Goal: Task Accomplishment & Management: Use online tool/utility

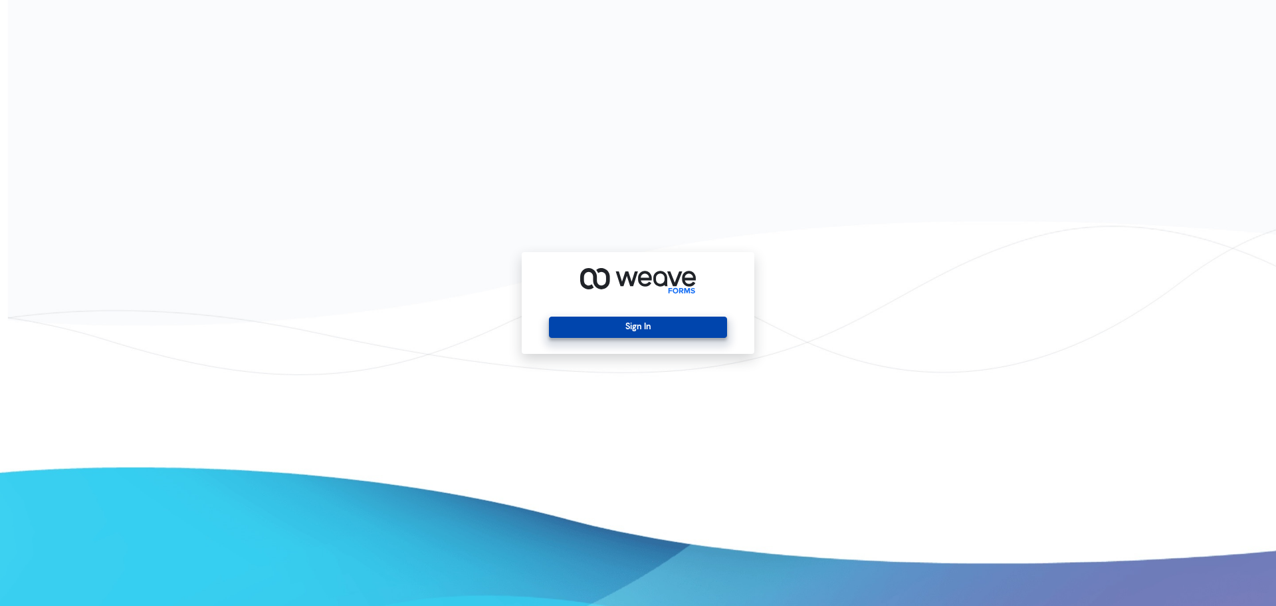
click at [638, 326] on button "Sign In" at bounding box center [637, 326] width 177 height 21
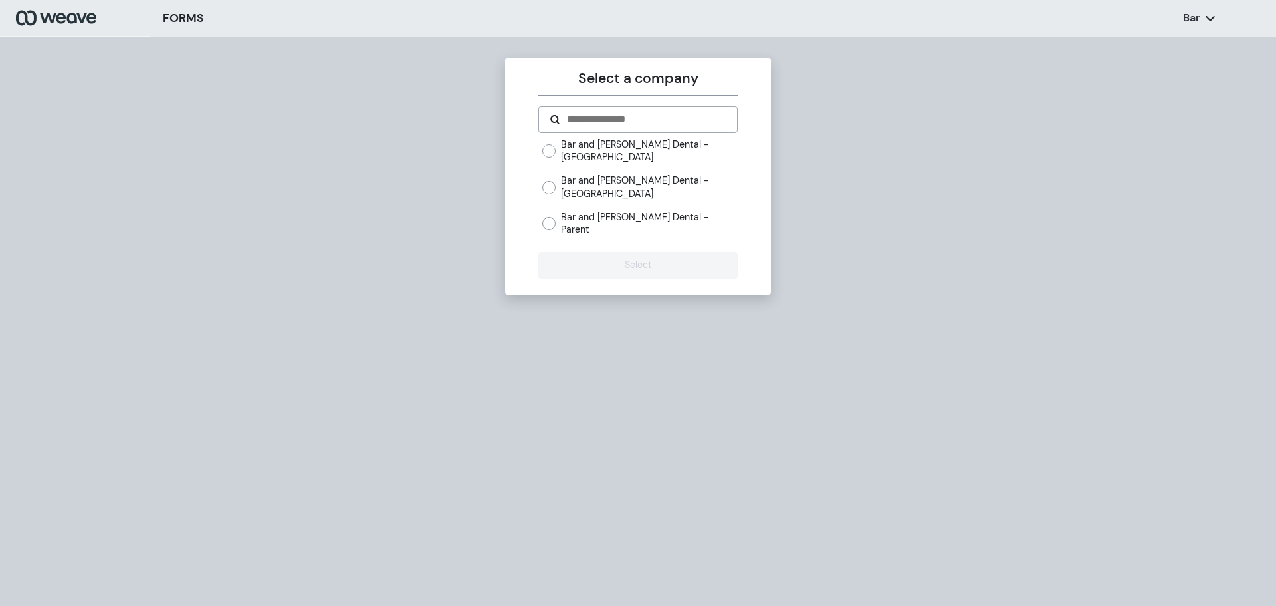
click at [653, 211] on label "Bar and [PERSON_NAME] Dental - Parent" at bounding box center [649, 223] width 176 height 25
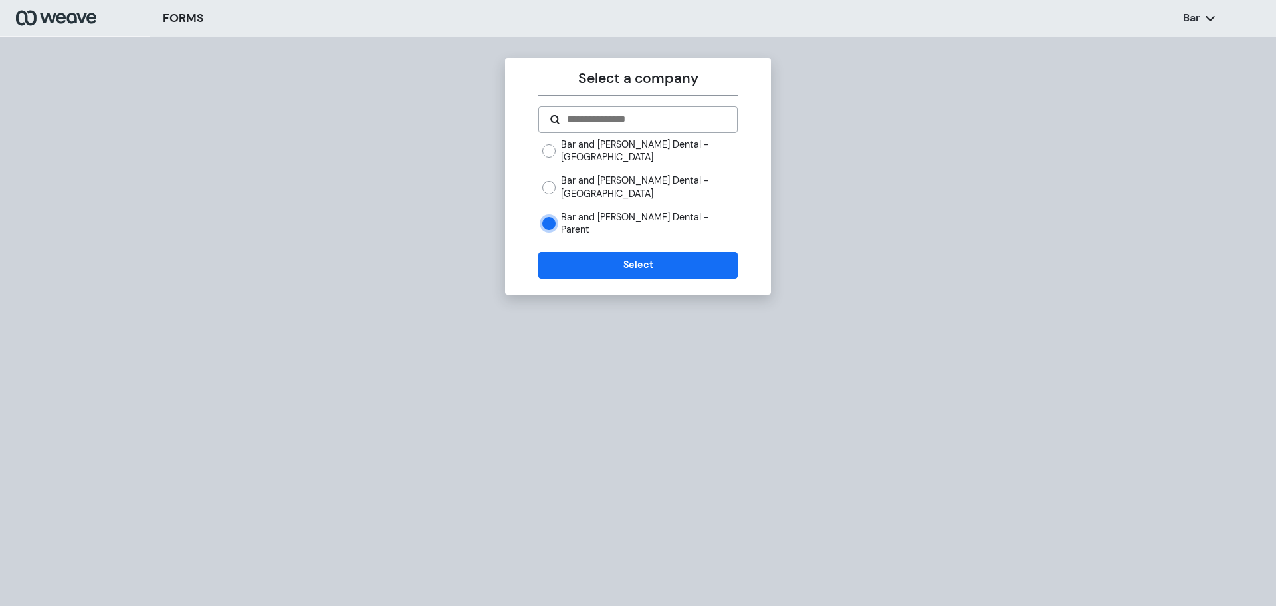
click at [646, 192] on label "Bar and [PERSON_NAME] Dental - [GEOGRAPHIC_DATA]" at bounding box center [649, 186] width 176 height 25
click at [592, 252] on button "Select" at bounding box center [637, 265] width 199 height 27
